Goal: Transaction & Acquisition: Register for event/course

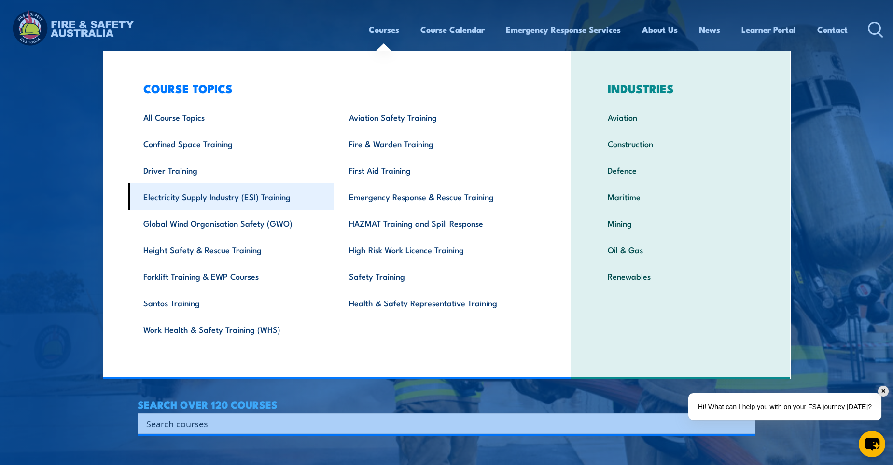
click at [238, 199] on link "Electricity Supply Industry (ESI) Training" at bounding box center [231, 196] width 206 height 27
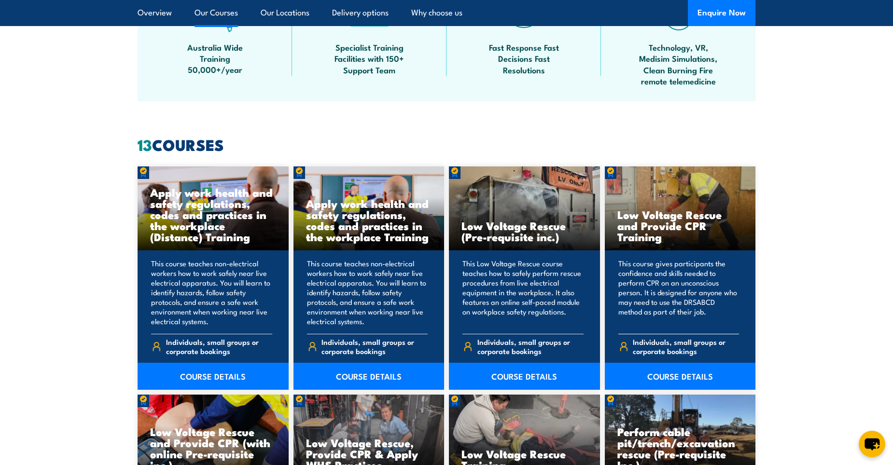
scroll to position [724, 0]
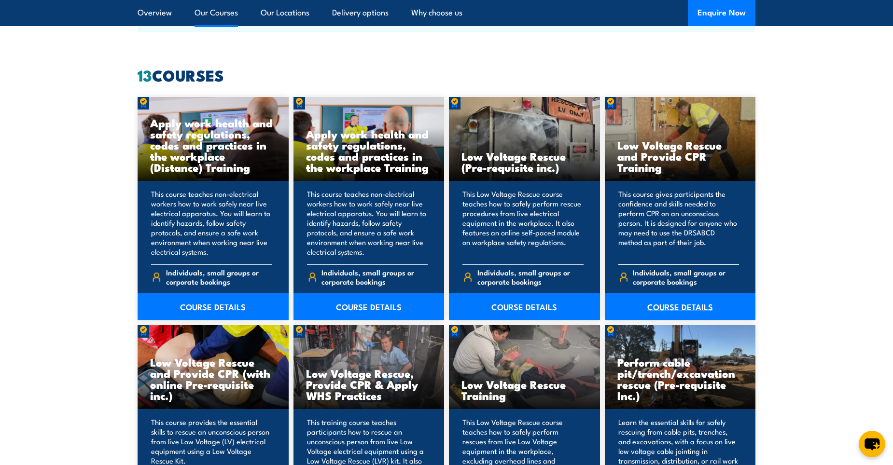
click at [684, 312] on link "COURSE DETAILS" at bounding box center [680, 307] width 151 height 27
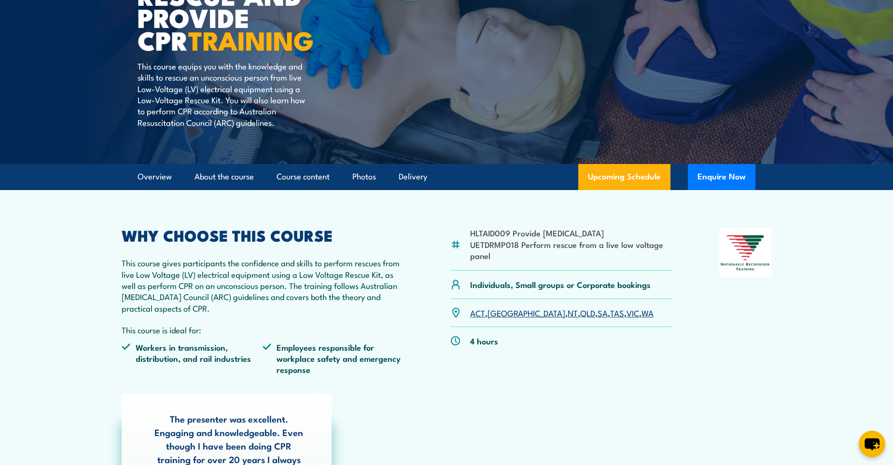
scroll to position [48, 0]
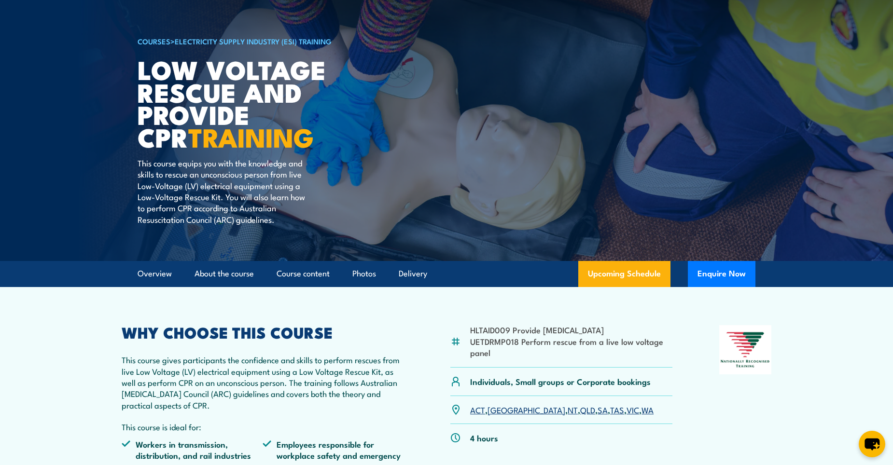
click at [497, 410] on link "[GEOGRAPHIC_DATA]" at bounding box center [527, 410] width 78 height 12
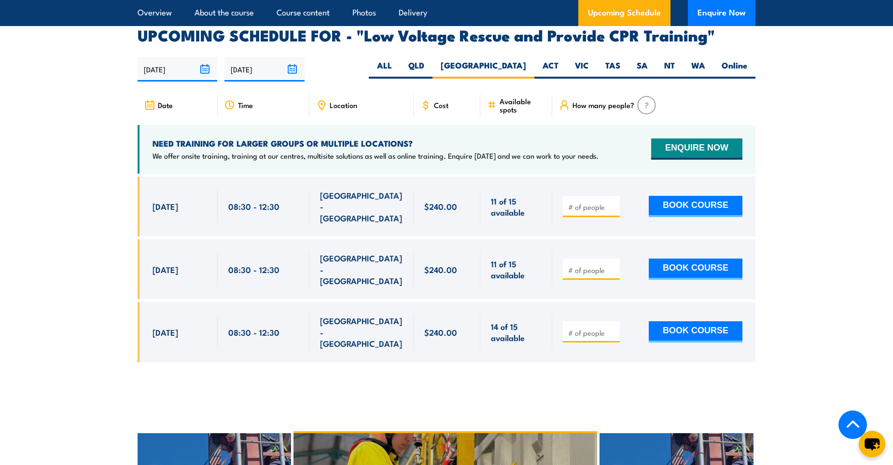
click at [594, 202] on input "number" at bounding box center [592, 207] width 48 height 10
type input "1"
click at [716, 196] on button "BOOK COURSE" at bounding box center [696, 206] width 94 height 21
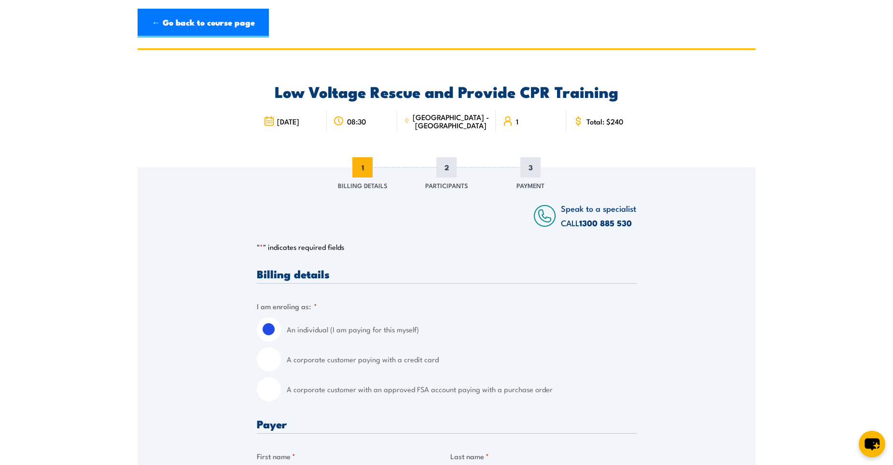
click at [280, 390] on input "A corporate customer with an approved FSA account paying with a purchase order" at bounding box center [269, 390] width 24 height 24
radio input "true"
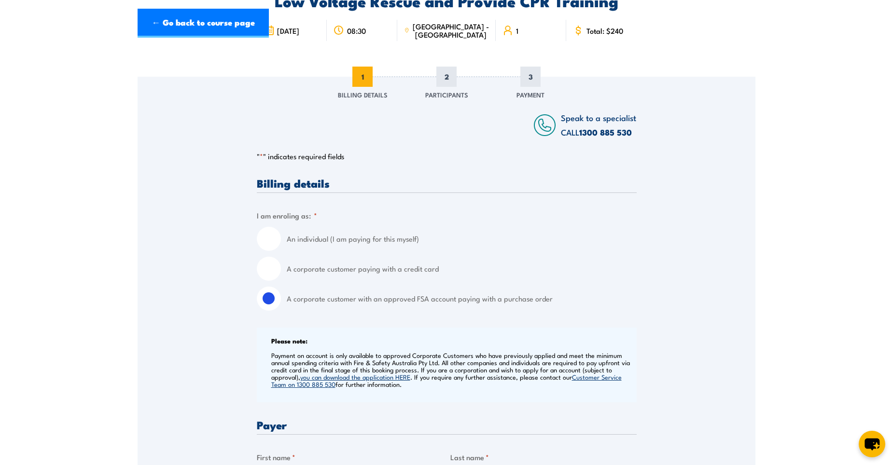
scroll to position [193, 0]
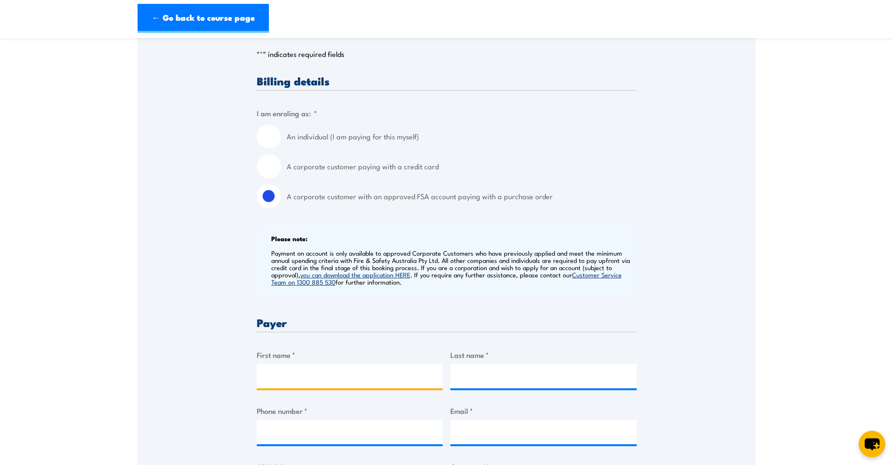
click at [324, 371] on input "First name *" at bounding box center [350, 377] width 186 height 24
drag, startPoint x: 214, startPoint y: 380, endPoint x: 99, endPoint y: 379, distance: 115.9
type input "Melissa"
type input "Lauer"
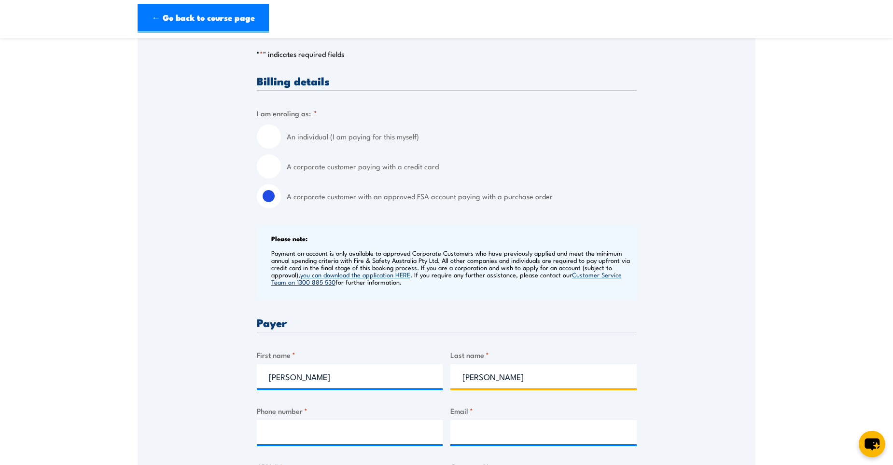
type input "0474494189"
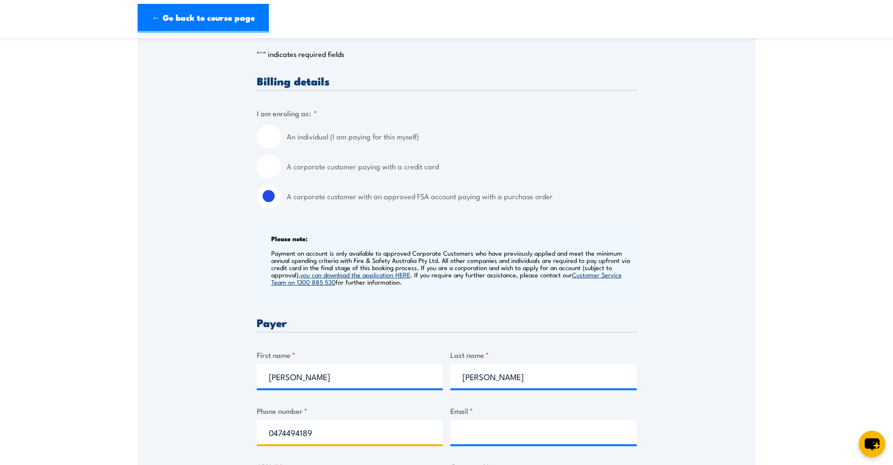
type input "mel.lauer@asahibeverages.com"
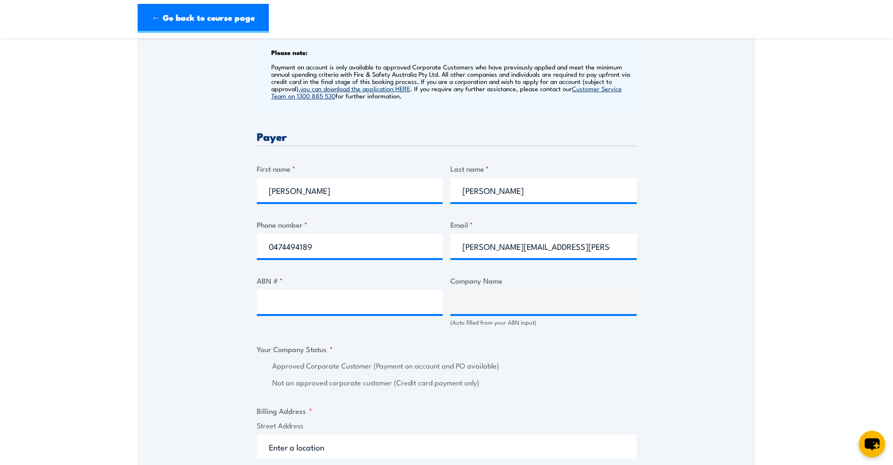
scroll to position [386, 0]
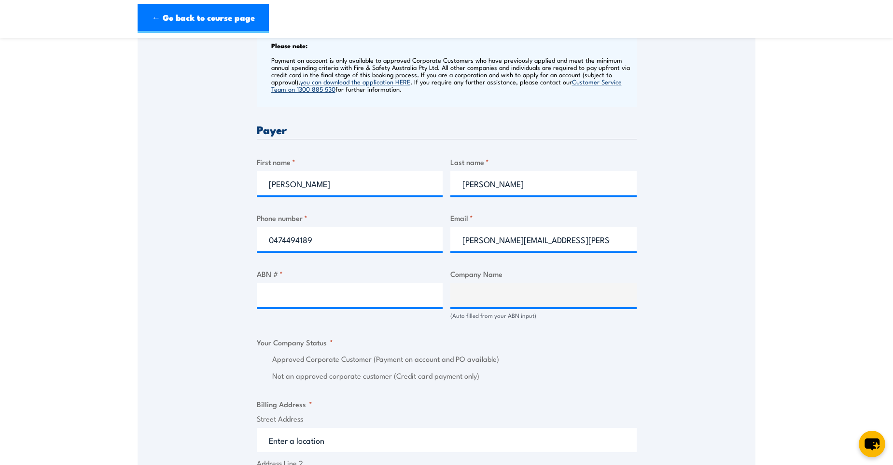
click at [368, 313] on div "ABN # *" at bounding box center [350, 294] width 186 height 52
click at [371, 297] on input "ABN # *" at bounding box center [350, 295] width 186 height 24
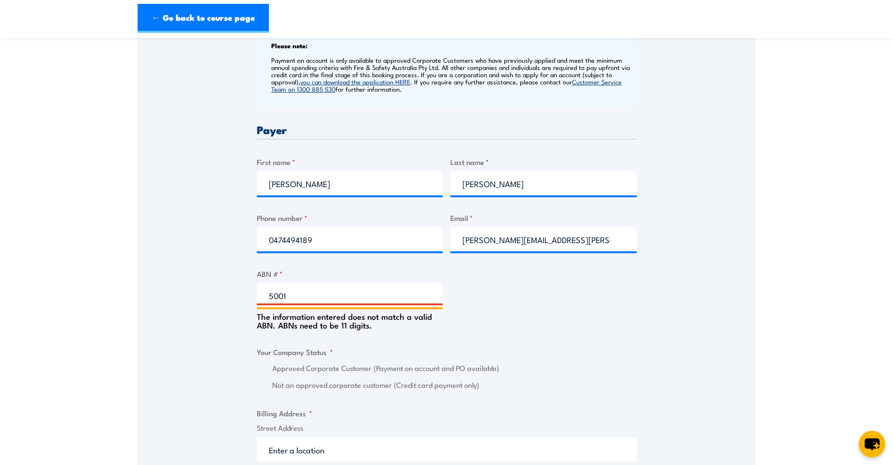
click at [401, 299] on input "5001" at bounding box center [350, 295] width 186 height 24
drag, startPoint x: 309, startPoint y: 296, endPoint x: 173, endPoint y: 295, distance: 135.2
click at [236, 293] on div "Speak to a specialist CALL 1300 885 530 CALL 1300 885 530 " * " indicates requi…" at bounding box center [447, 327] width 618 height 1092
type input "5"
type input "51004243994"
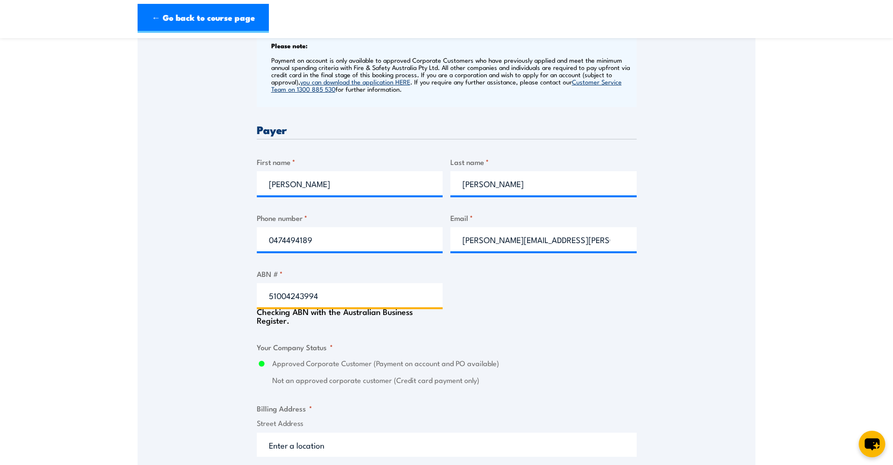
type input "ASAHI BEVERAGES PTY LTD"
radio input "true"
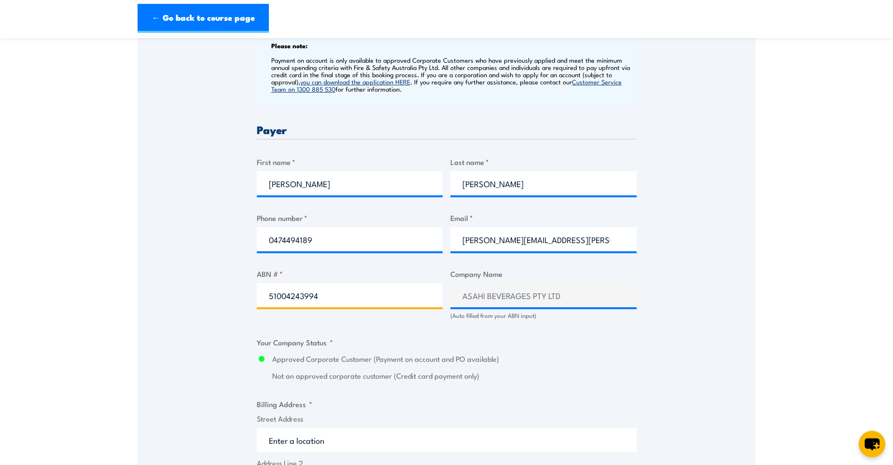
type input "51004243994"
click at [781, 233] on section "Low Voltage Rescue and Provide CPR Training 08:30 1" at bounding box center [446, 297] width 893 height 1270
click at [794, 181] on section "Low Voltage Rescue and Provide CPR Training 08:30 1" at bounding box center [446, 297] width 893 height 1270
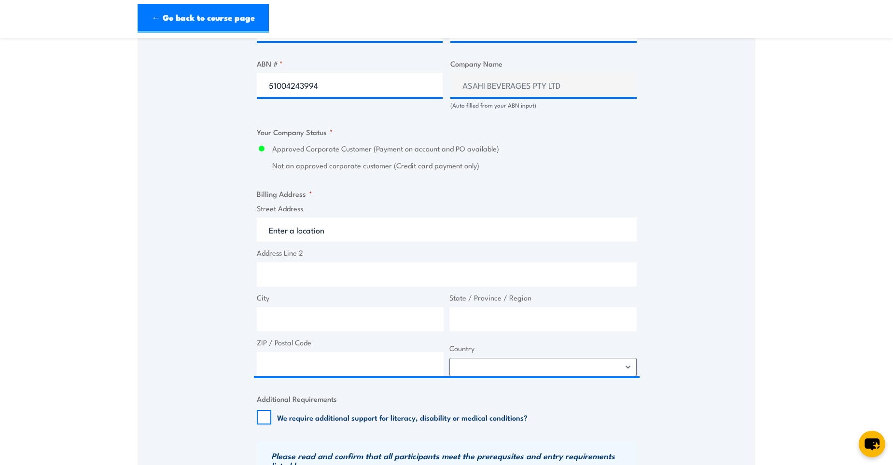
scroll to position [628, 0]
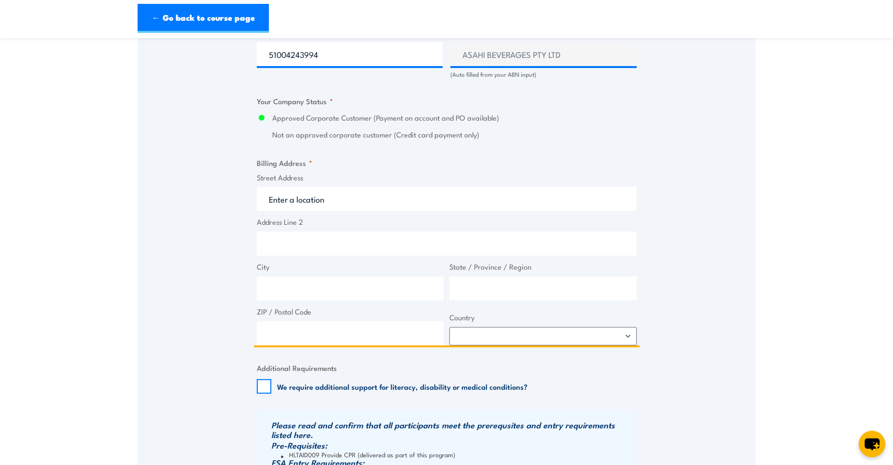
click at [343, 203] on input "Street Address" at bounding box center [447, 199] width 380 height 24
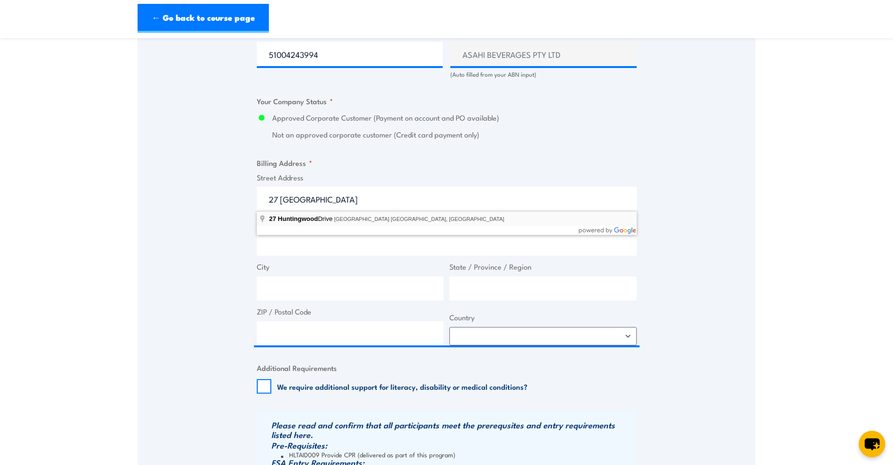
type input "27 Huntingwood Drive, Huntingwood NSW, Australia"
type input "27 Huntingwood Dr"
type input "Huntingwood"
type input "New South Wales"
type input "2148"
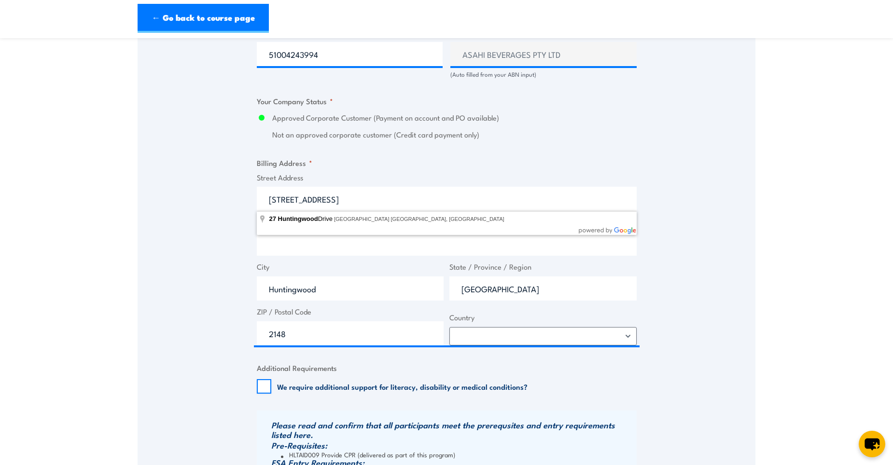
select select "Australia"
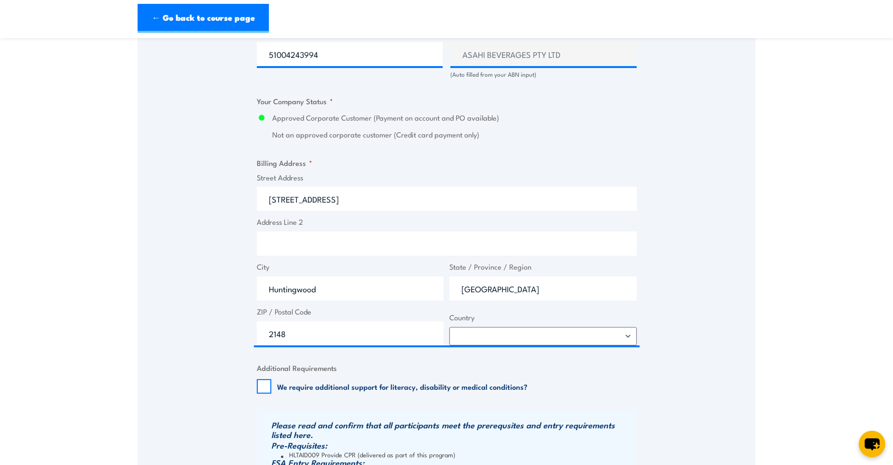
click at [764, 248] on section "Low Voltage Rescue and Provide CPR Training 08:30 1" at bounding box center [446, 56] width 893 height 1270
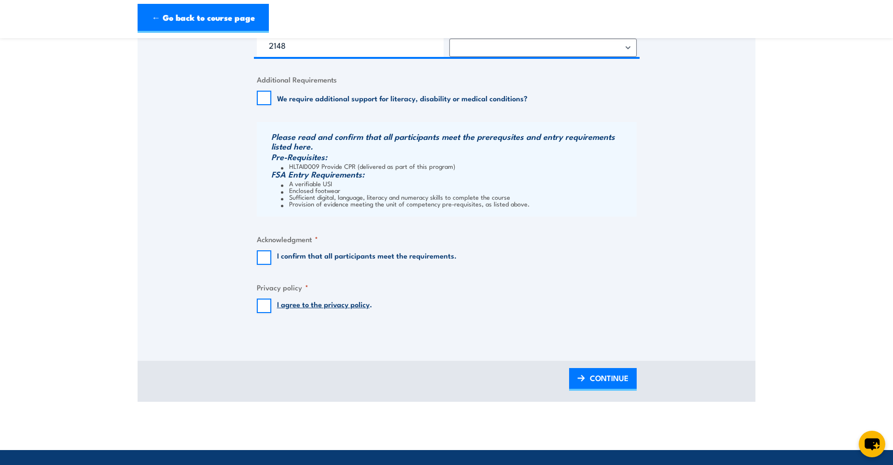
scroll to position [917, 0]
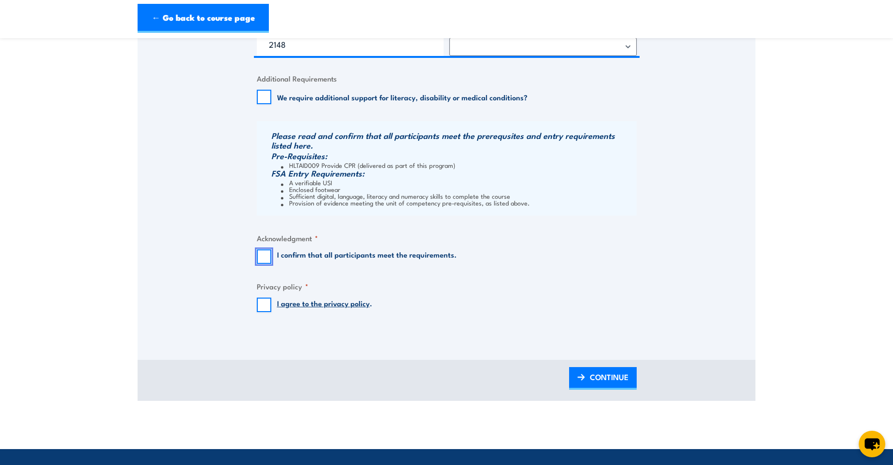
click at [264, 256] on input "I confirm that all participants meet the requirements." at bounding box center [264, 257] width 14 height 14
checkbox input "true"
click at [266, 301] on input "I agree to the privacy policy ." at bounding box center [264, 305] width 14 height 14
checkbox input "true"
click at [580, 380] on img at bounding box center [581, 377] width 8 height 7
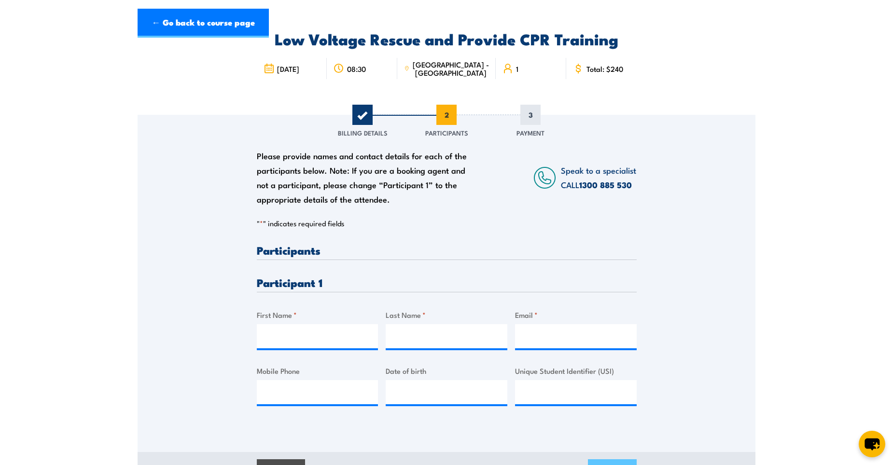
scroll to position [0, 0]
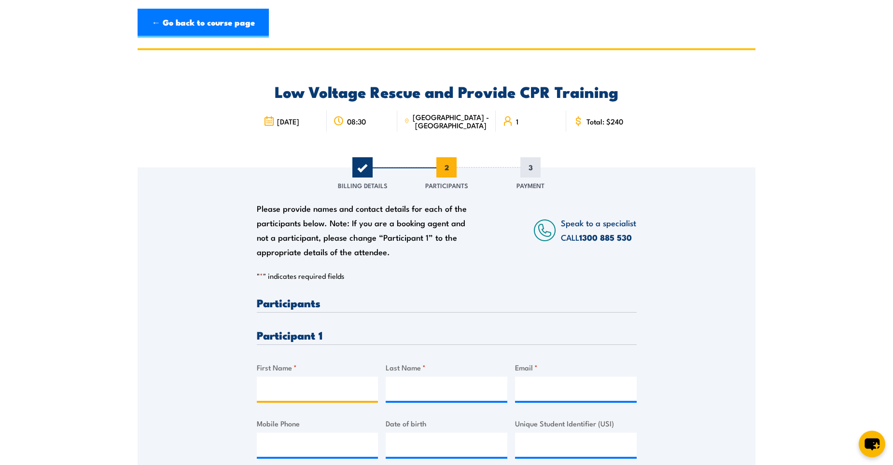
click at [351, 387] on input "First Name *" at bounding box center [318, 389] width 122 height 24
type input "Mattias"
type input "Donner"
click at [674, 318] on div "Please provide names and contact details for each of the participants below. No…" at bounding box center [447, 323] width 618 height 310
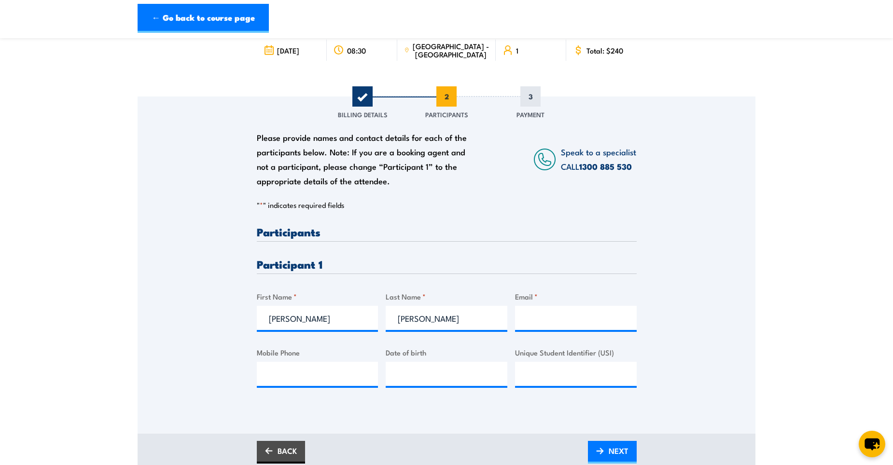
scroll to position [97, 0]
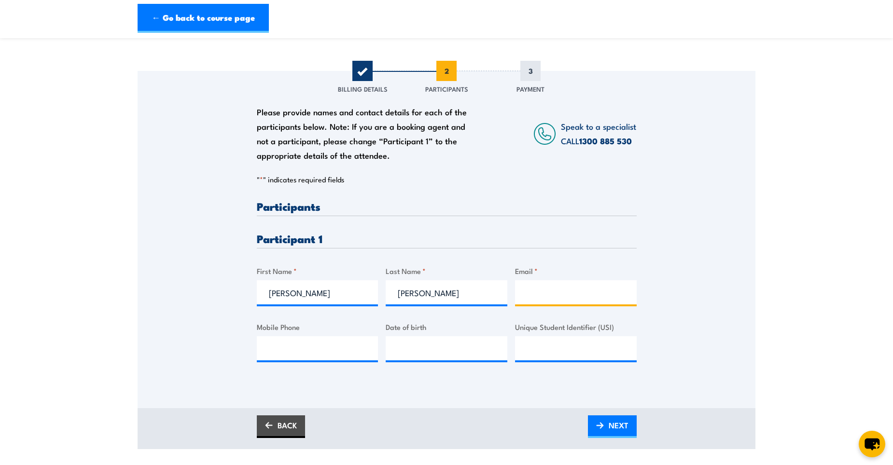
click at [606, 299] on input "Email *" at bounding box center [576, 293] width 122 height 24
type input "mattias.donner@asahibeverages.com"
click at [760, 275] on section "Low Voltage Rescue and Provide CPR Training 08:30 1" at bounding box center [446, 201] width 893 height 498
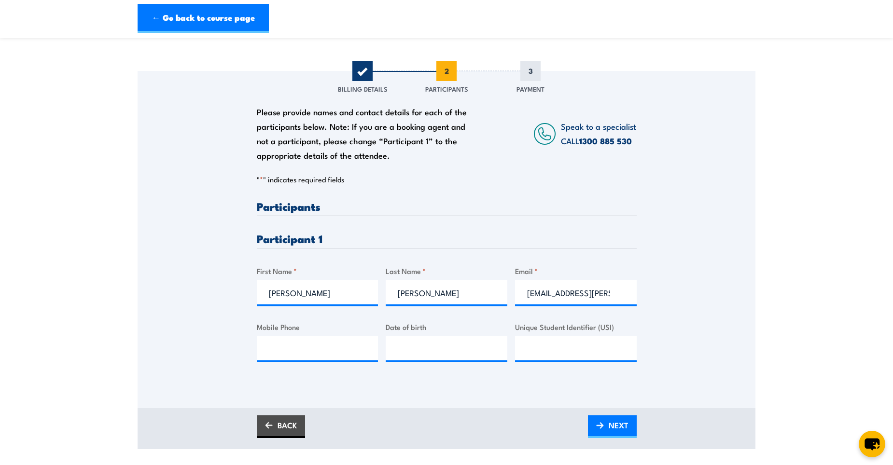
click at [127, 267] on section "Low Voltage Rescue and Provide CPR Training 08:30 1" at bounding box center [446, 201] width 893 height 498
click at [277, 354] on input "Mobile Phone" at bounding box center [318, 349] width 122 height 24
paste input "19/03/1977"
type input "19/03/1977"
drag, startPoint x: 339, startPoint y: 350, endPoint x: 213, endPoint y: 352, distance: 125.6
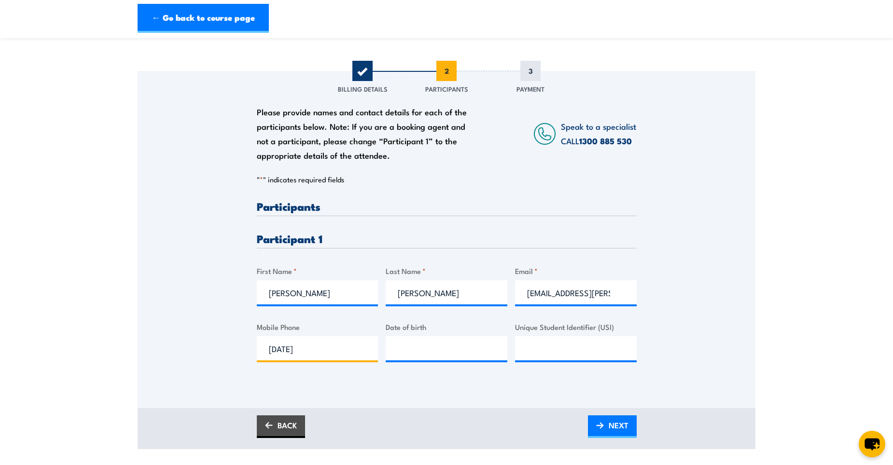
click at [213, 352] on div "Please provide names and contact details for each of the participants below. No…" at bounding box center [447, 226] width 618 height 310
click at [426, 343] on input "__/__/____" at bounding box center [447, 349] width 122 height 24
paste input "19/03/1977"
type input "19/03/1977"
click at [547, 339] on input "Unique Student Identifier (USI)" at bounding box center [576, 349] width 122 height 24
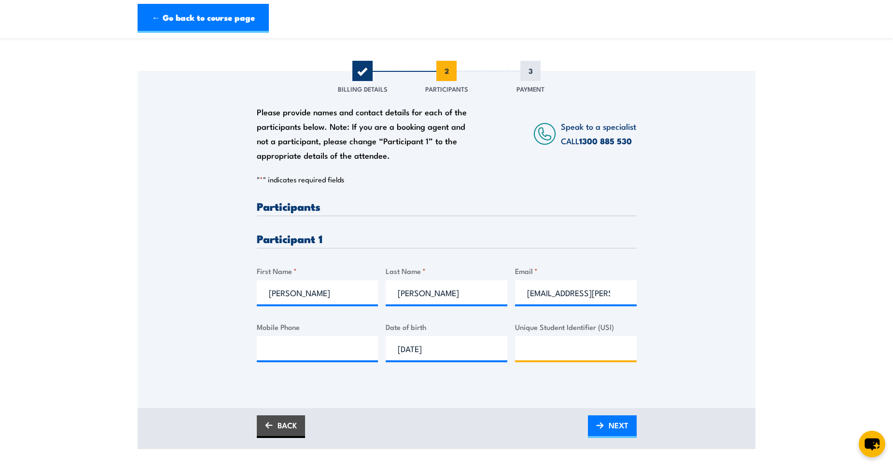
paste input "CT4WYVDJZQ"
type input "CT4WYVDJZQ"
click at [603, 425] on img at bounding box center [600, 425] width 8 height 7
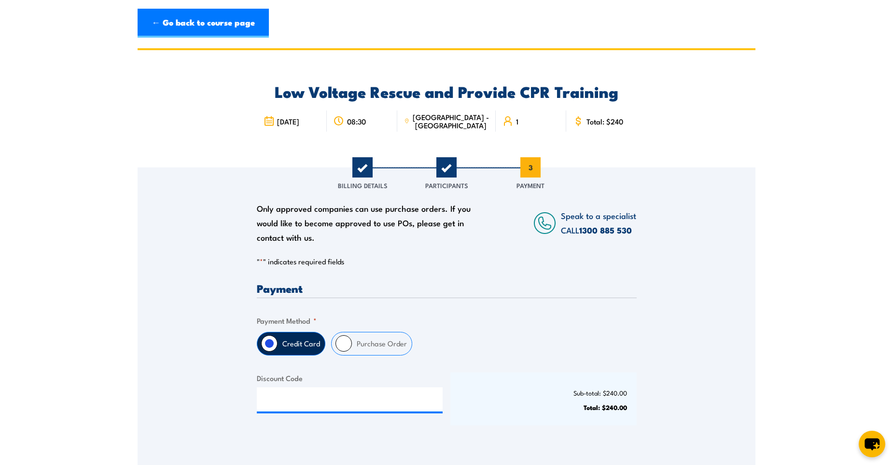
click at [369, 349] on label "Purchase Order" at bounding box center [382, 344] width 60 height 23
click at [352, 349] on input "Purchase Order" at bounding box center [344, 344] width 16 height 16
radio input "true"
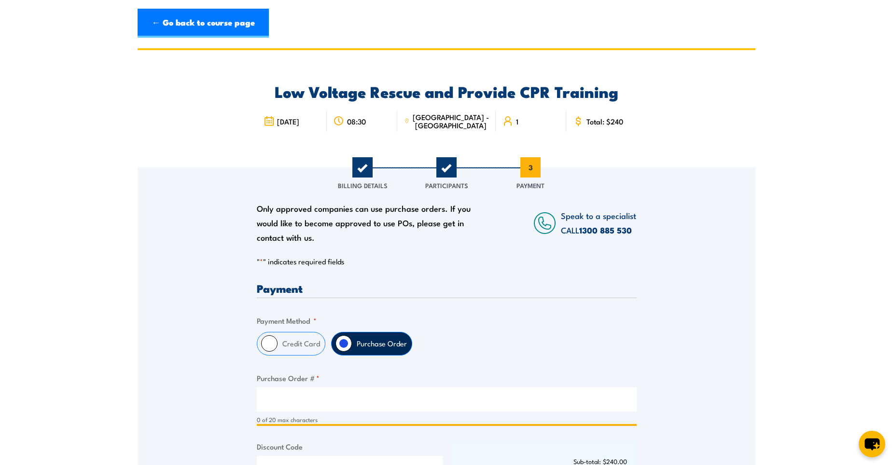
click at [272, 407] on input "Purchase Order # *" at bounding box center [447, 400] width 380 height 24
paste input "4501743605"
type input "4501743605"
click at [763, 284] on section "Low Voltage Rescue and Provide CPR Training 08:30 1" at bounding box center [446, 315] width 893 height 535
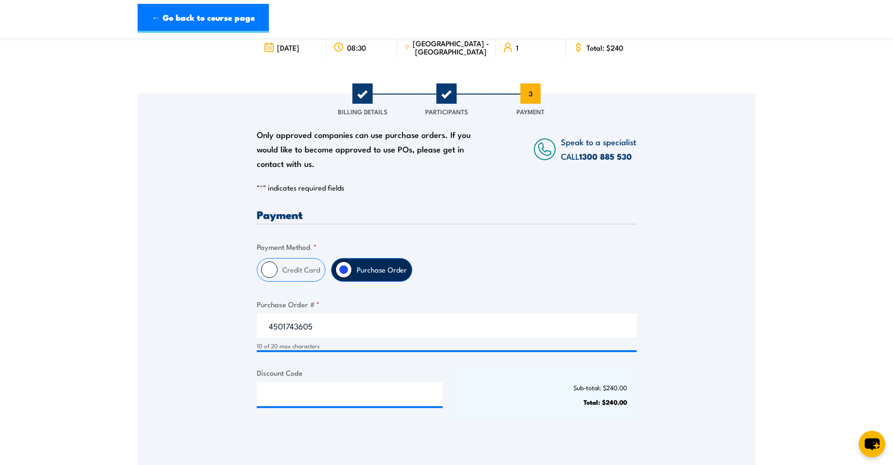
scroll to position [241, 0]
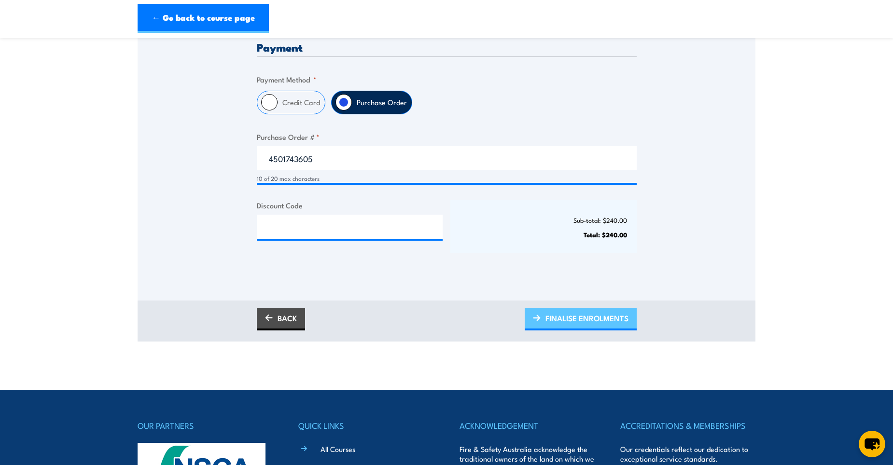
click at [593, 321] on span "FINALISE ENROLMENTS" at bounding box center [587, 319] width 83 height 26
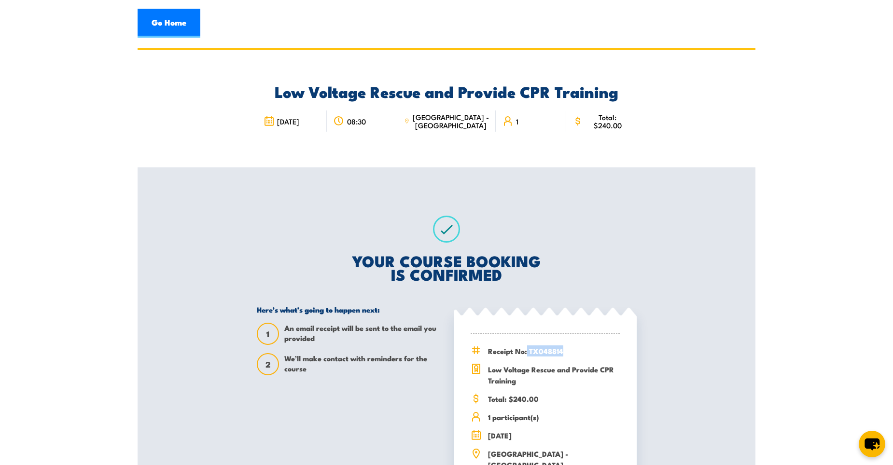
drag, startPoint x: 572, startPoint y: 352, endPoint x: 529, endPoint y: 352, distance: 43.5
click at [528, 352] on span "Receipt No: TX048814" at bounding box center [554, 351] width 132 height 11
drag, startPoint x: 529, startPoint y: 352, endPoint x: 535, endPoint y: 354, distance: 6.3
copy span "TX048814"
